Goal: Task Accomplishment & Management: Use online tool/utility

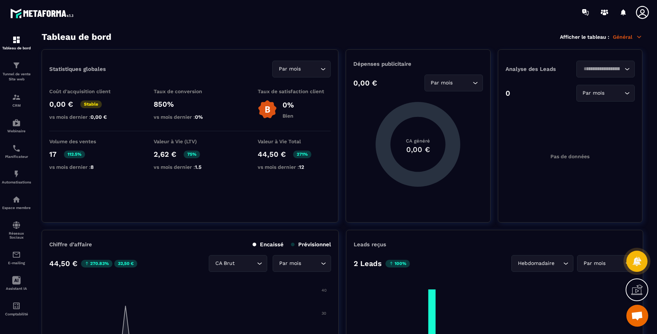
click at [12, 73] on p "Tunnel de vente Site web" at bounding box center [16, 77] width 29 height 10
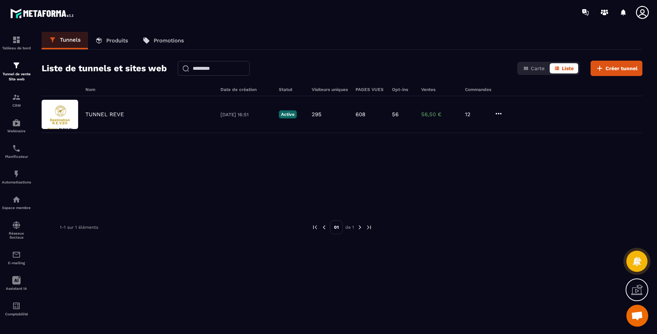
click at [95, 111] on p "TUNNEL REVE" at bounding box center [104, 114] width 39 height 7
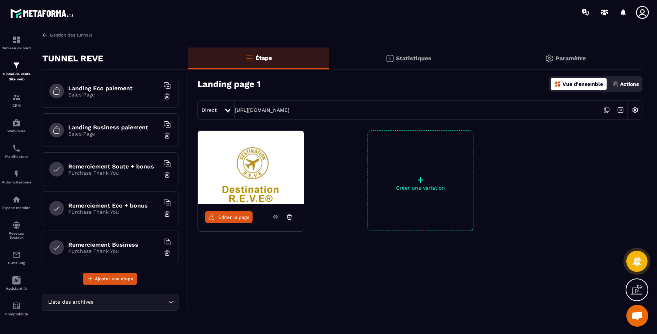
scroll to position [152, 0]
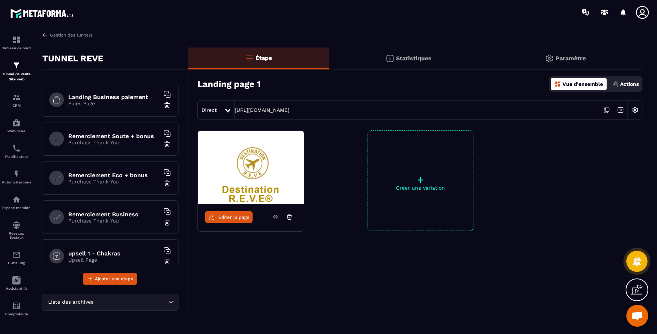
click at [139, 174] on h6 "Remerciement Eco + bonus" at bounding box center [113, 175] width 91 height 7
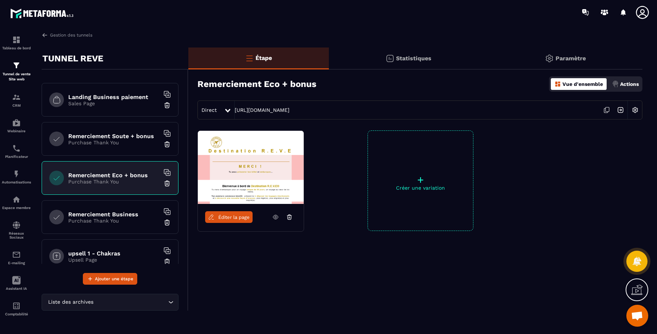
click at [606, 108] on icon at bounding box center [607, 110] width 14 height 14
click at [275, 214] on icon at bounding box center [275, 217] width 7 height 7
click at [123, 212] on h6 "Remerciement Business" at bounding box center [113, 214] width 91 height 7
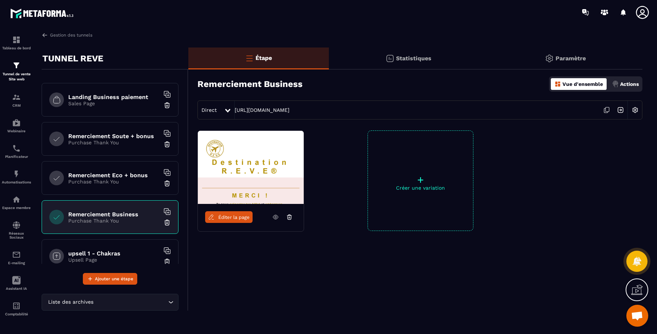
click at [606, 109] on icon at bounding box center [607, 110] width 14 height 14
click at [124, 133] on h6 "Remerciement Soute + bonus" at bounding box center [113, 135] width 91 height 7
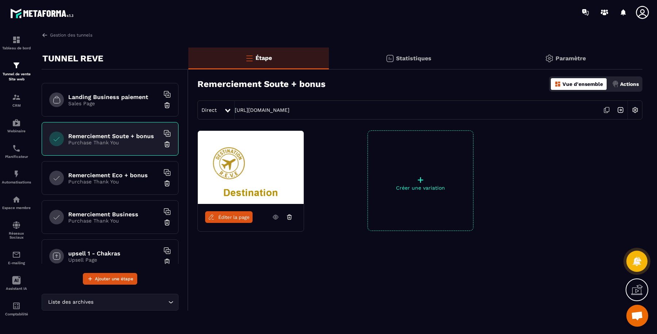
click at [606, 112] on icon at bounding box center [607, 110] width 14 height 14
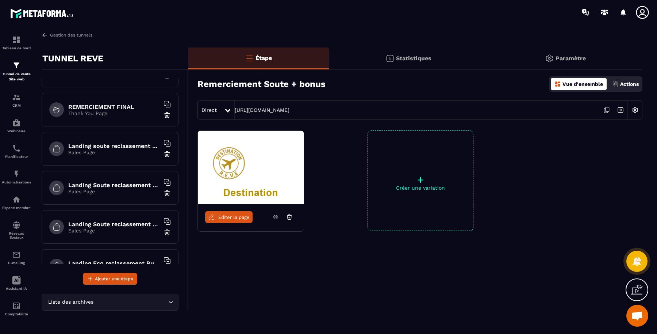
scroll to position [426, 0]
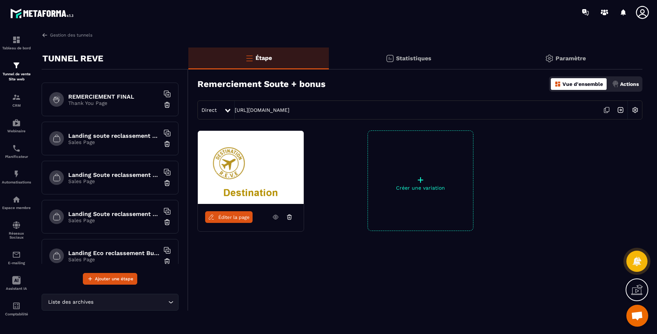
click at [136, 173] on h6 "Landing Soute reclassement Eco paiement" at bounding box center [113, 174] width 91 height 7
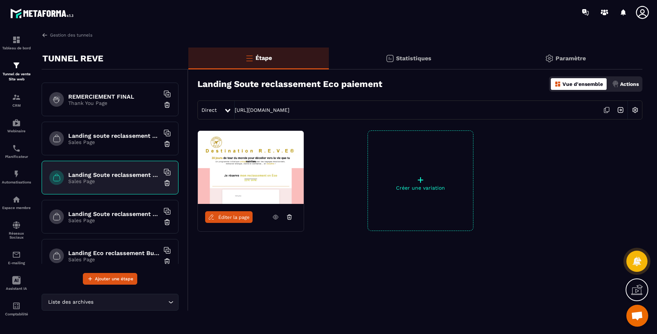
click at [128, 211] on h6 "Landing Soute reclassement Business paiement" at bounding box center [113, 213] width 91 height 7
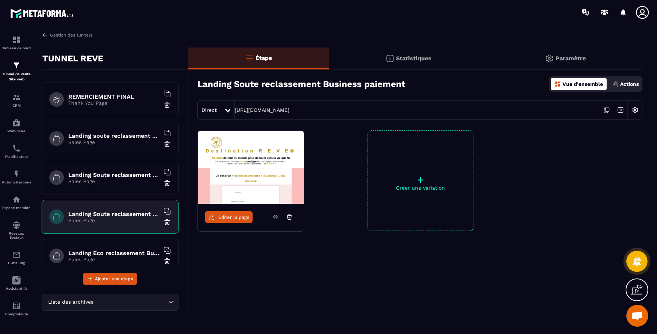
click at [130, 178] on p "Sales Page" at bounding box center [113, 181] width 91 height 6
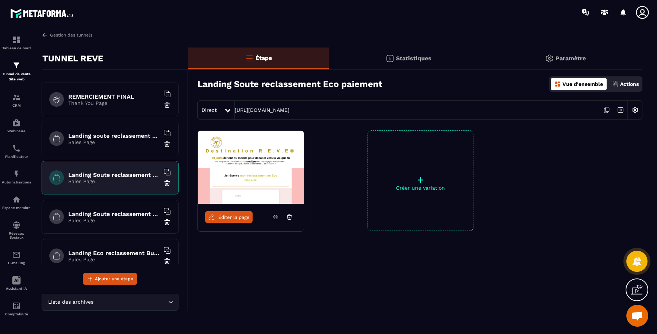
click at [226, 215] on span "Éditer la page" at bounding box center [233, 216] width 31 height 5
